Goal: Download file/media

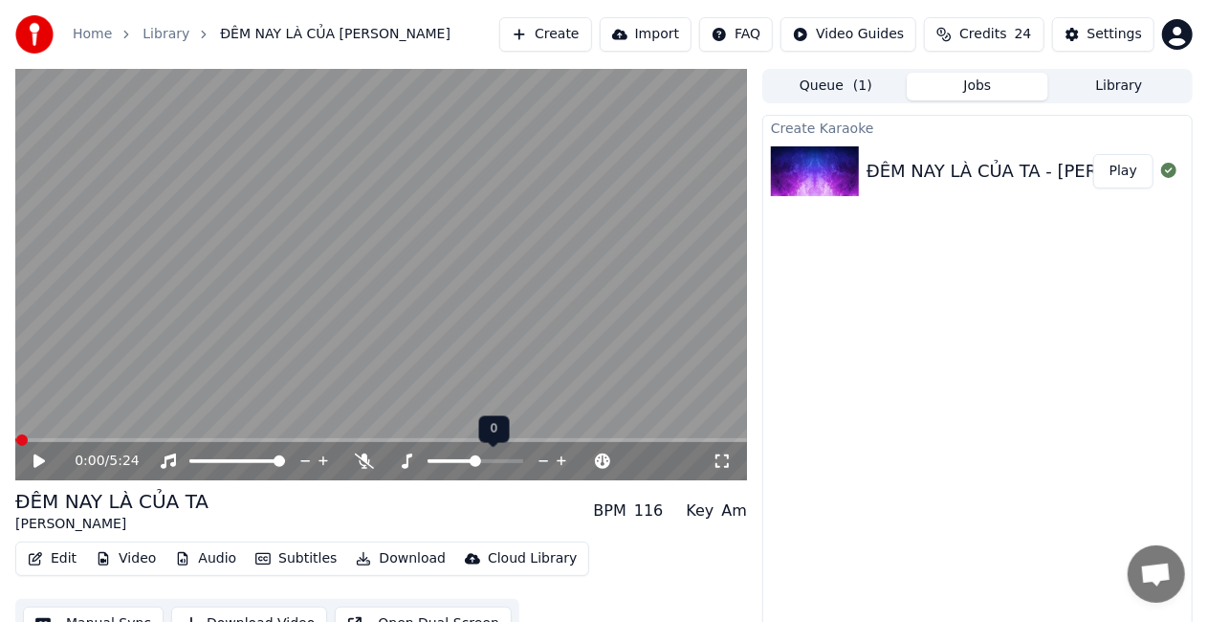
click at [541, 463] on icon at bounding box center [544, 460] width 18 height 19
click at [40, 463] on icon at bounding box center [38, 460] width 11 height 13
click at [40, 463] on icon at bounding box center [39, 460] width 10 height 11
click at [40, 463] on icon at bounding box center [38, 460] width 11 height 13
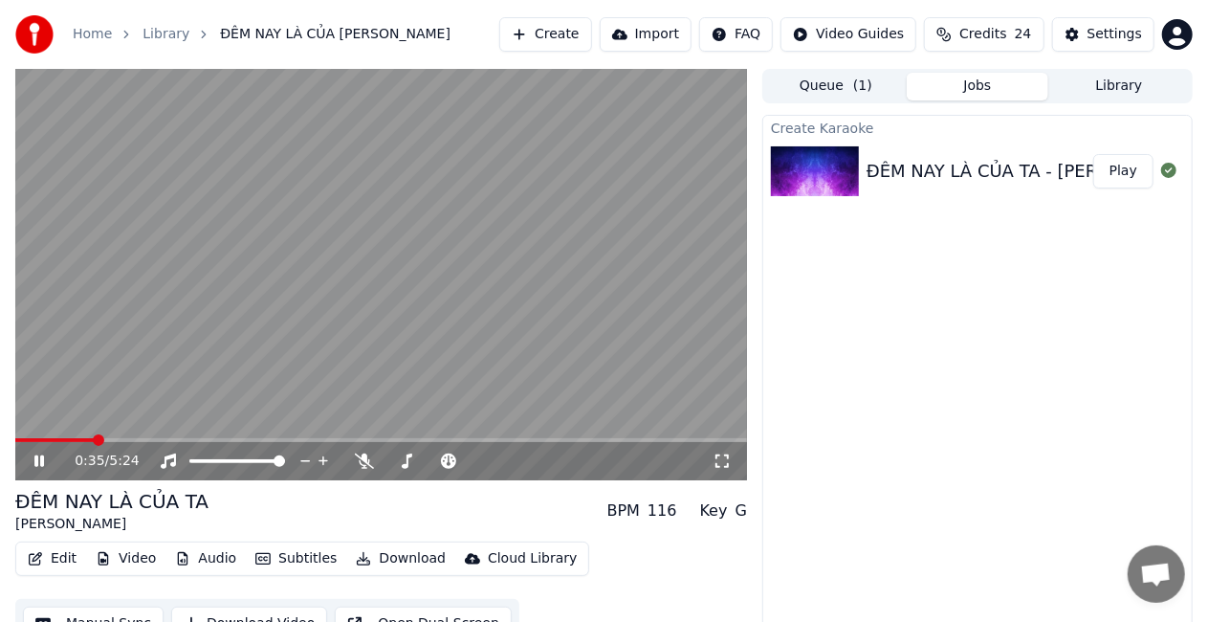
click at [153, 437] on video at bounding box center [381, 274] width 732 height 411
click at [178, 438] on span at bounding box center [381, 440] width 732 height 4
click at [36, 459] on icon at bounding box center [38, 460] width 11 height 13
click at [363, 462] on icon at bounding box center [364, 460] width 19 height 15
click at [407, 463] on icon at bounding box center [407, 460] width 11 height 15
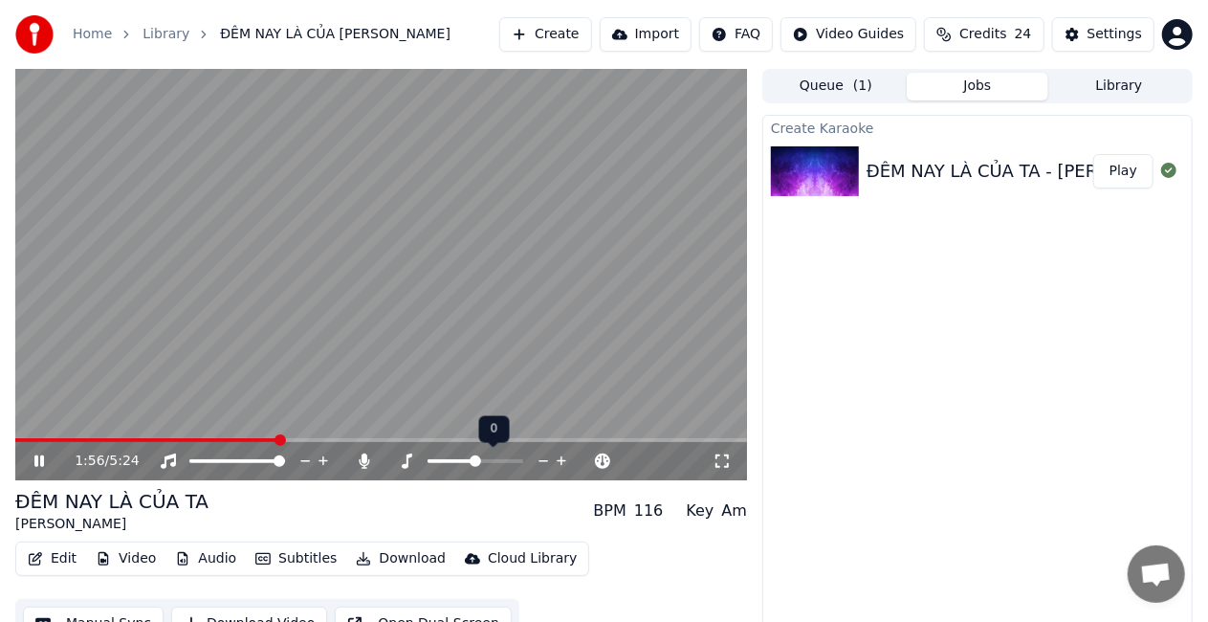
click at [546, 461] on icon at bounding box center [544, 462] width 10 height 2
click at [562, 459] on icon at bounding box center [562, 460] width 18 height 19
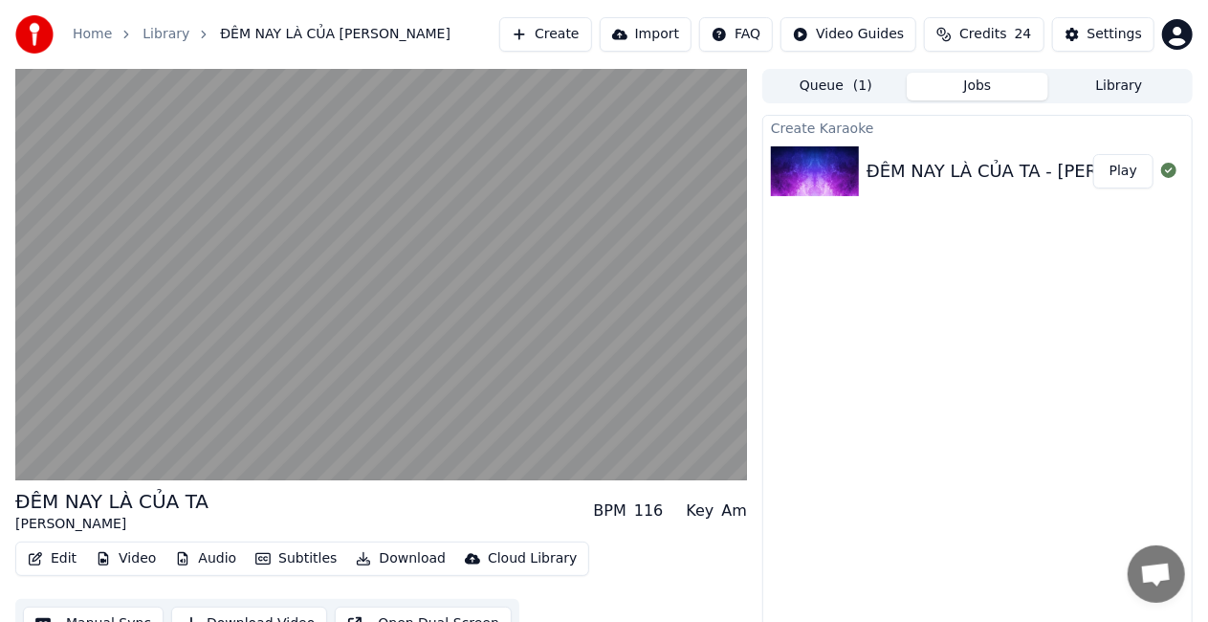
click at [381, 561] on button "Download" at bounding box center [400, 558] width 105 height 27
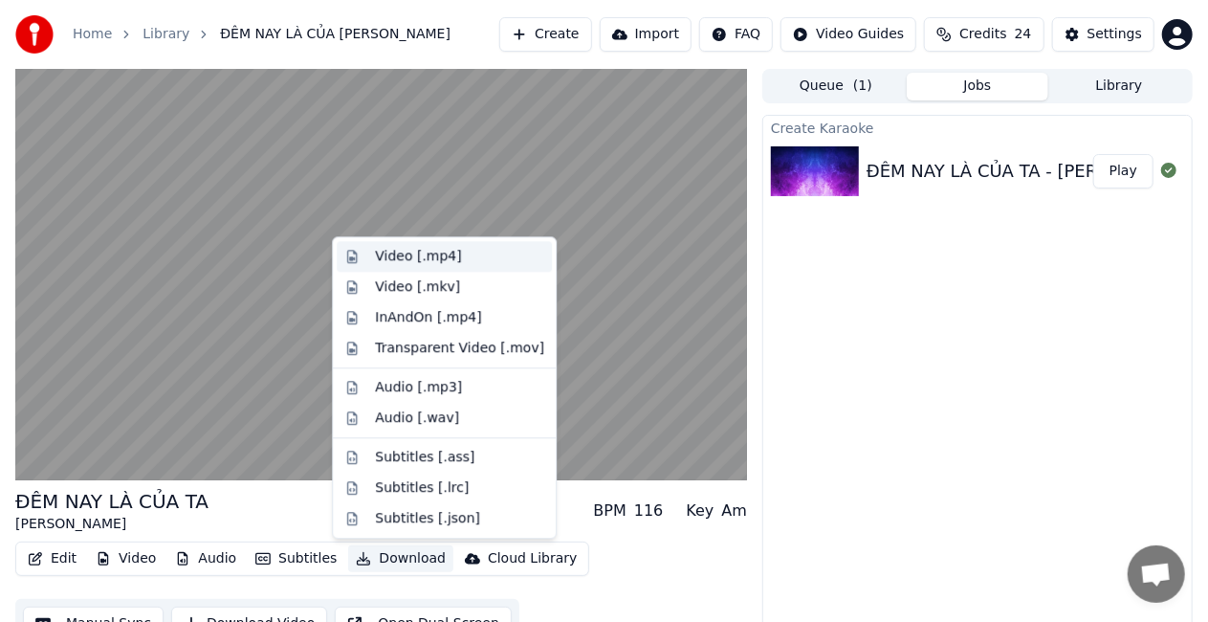
click at [398, 253] on div "Video [.mp4]" at bounding box center [418, 256] width 86 height 19
